Goal: Go to known website: Access a specific website the user already knows

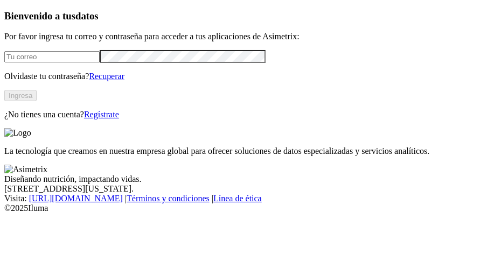
type input "[PERSON_NAME][EMAIL_ADDRESS][PERSON_NAME][DOMAIN_NAME]"
click at [37, 101] on button "Ingresa" at bounding box center [20, 95] width 32 height 11
